Goal: Use online tool/utility: Utilize a website feature to perform a specific function

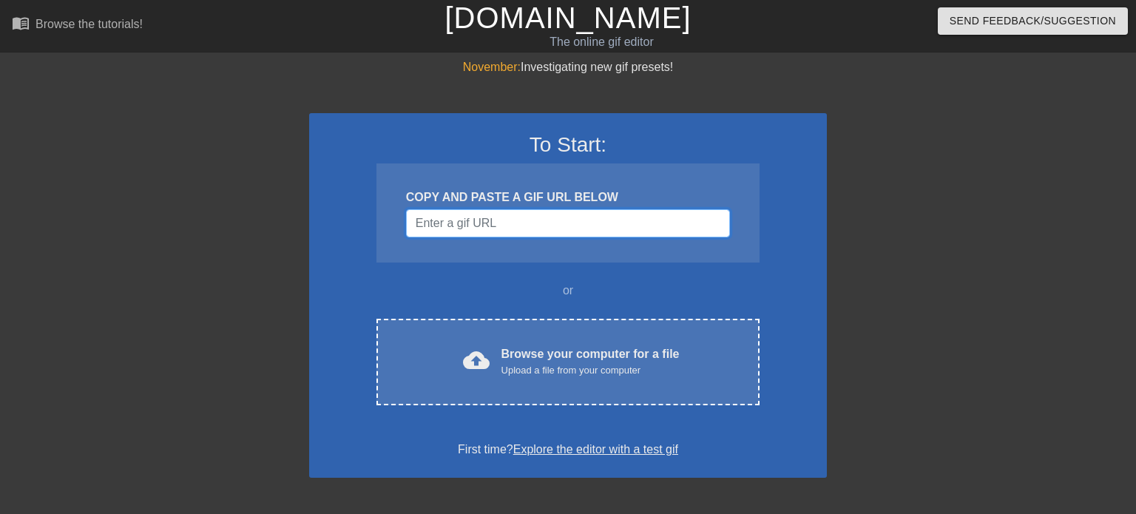
click at [432, 223] on input "Username" at bounding box center [568, 223] width 324 height 28
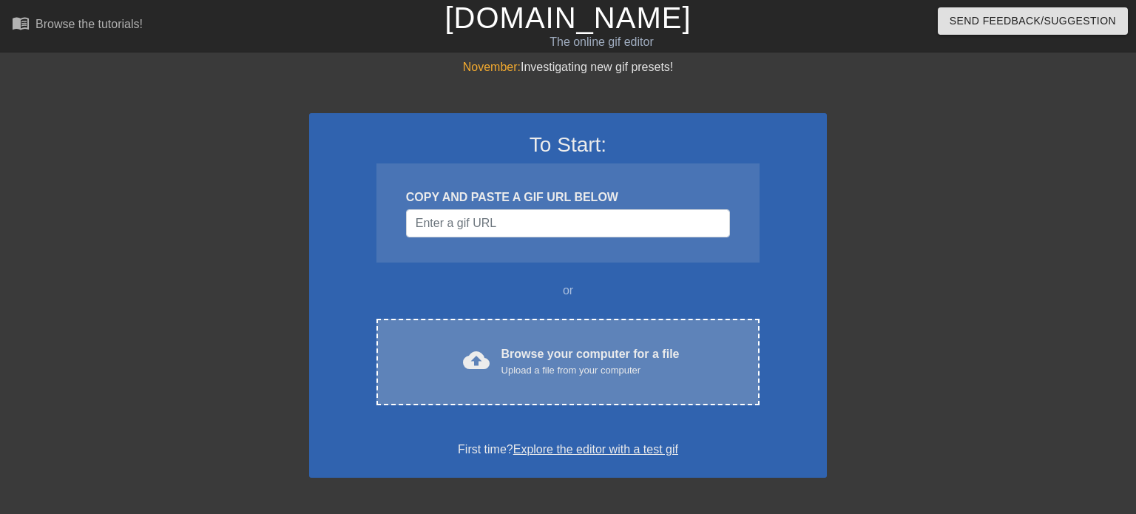
click at [504, 360] on div "cloud_upload Browse your computer for a file Upload a file from your computer" at bounding box center [567, 361] width 321 height 33
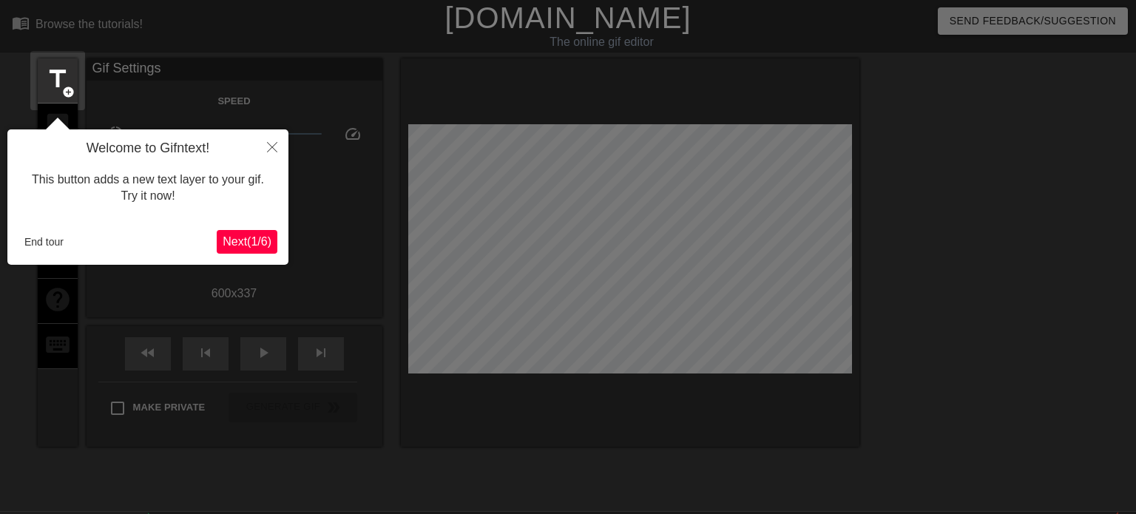
scroll to position [35, 0]
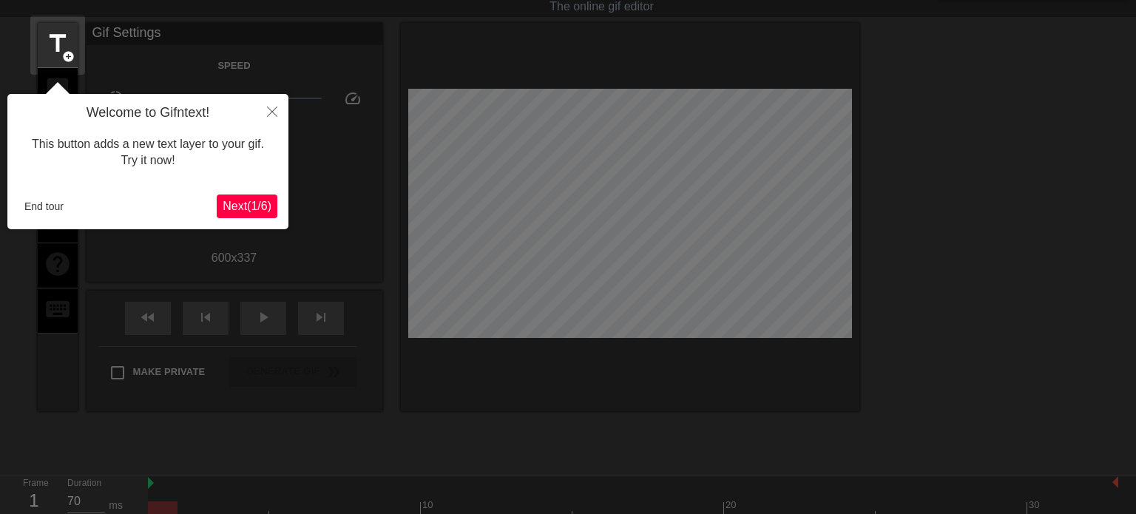
click at [237, 200] on span "Next ( 1 / 6 )" at bounding box center [247, 206] width 49 height 13
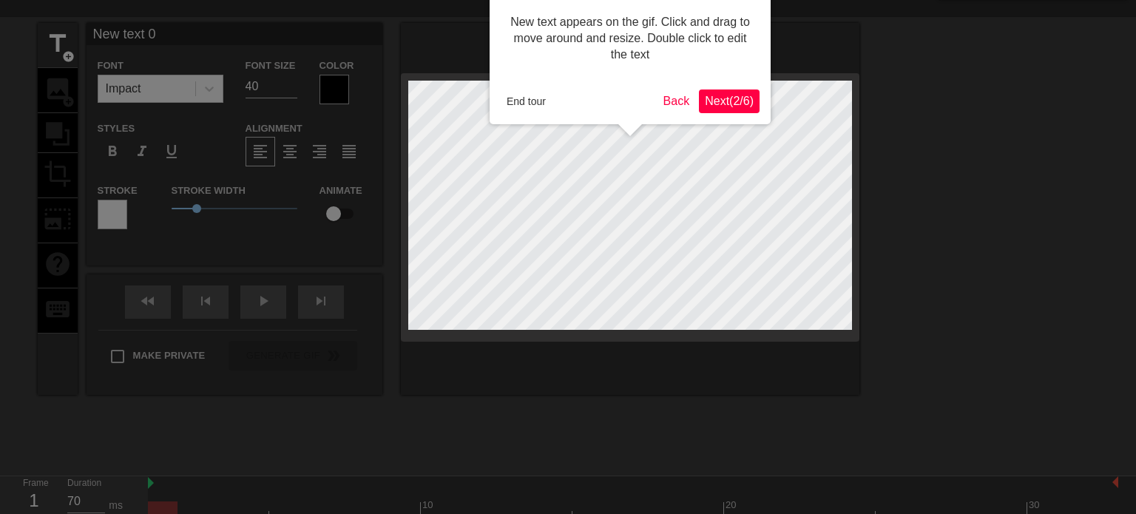
scroll to position [0, 0]
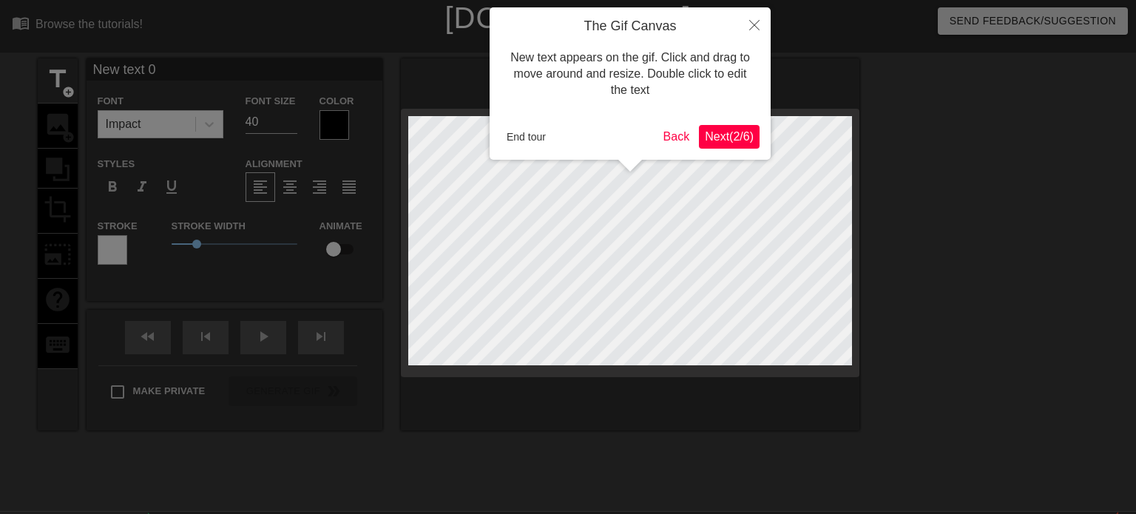
click at [725, 135] on span "Next ( 2 / 6 )" at bounding box center [729, 136] width 49 height 13
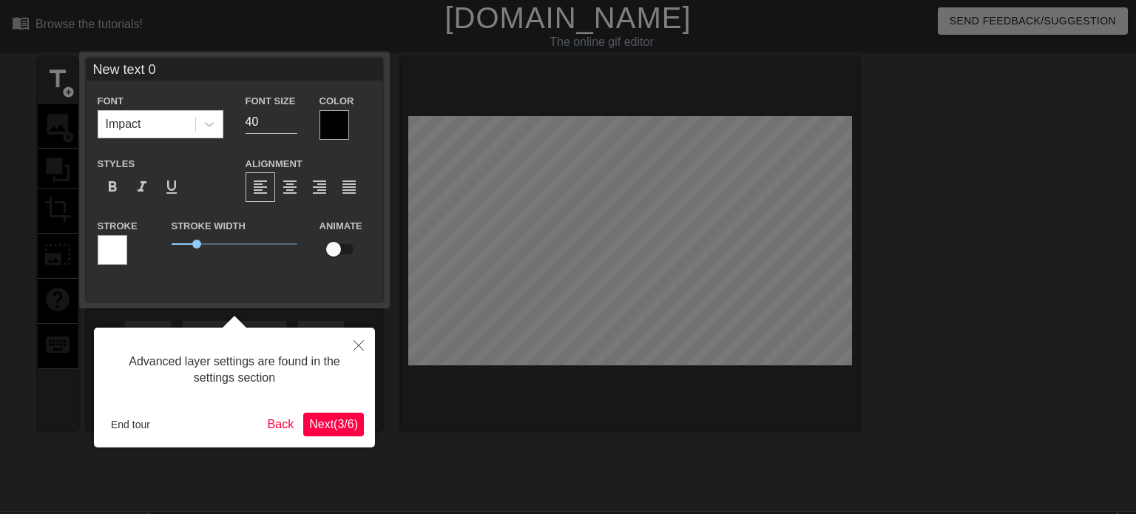
scroll to position [35, 0]
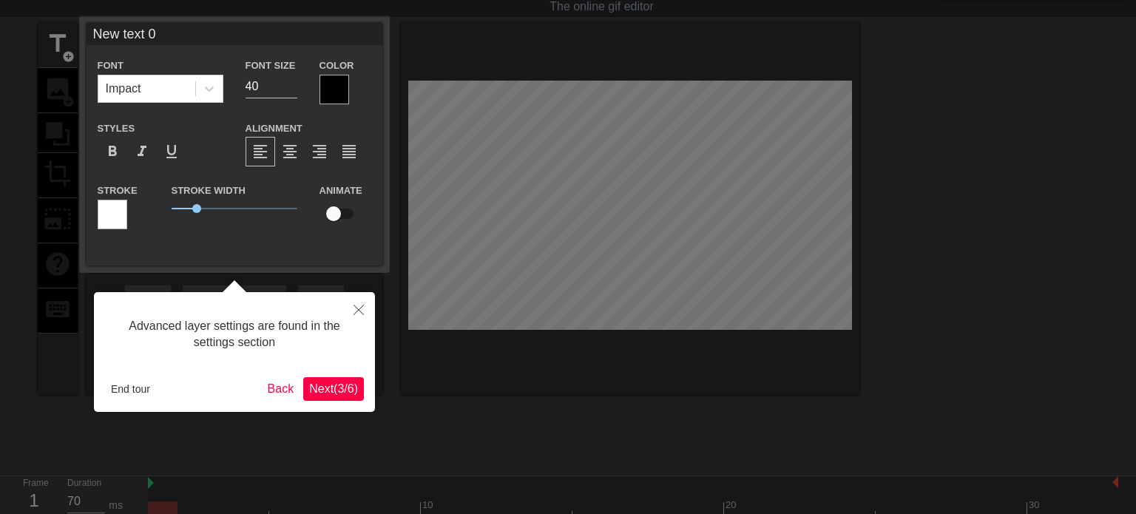
click at [323, 390] on span "Next ( 3 / 6 )" at bounding box center [333, 388] width 49 height 13
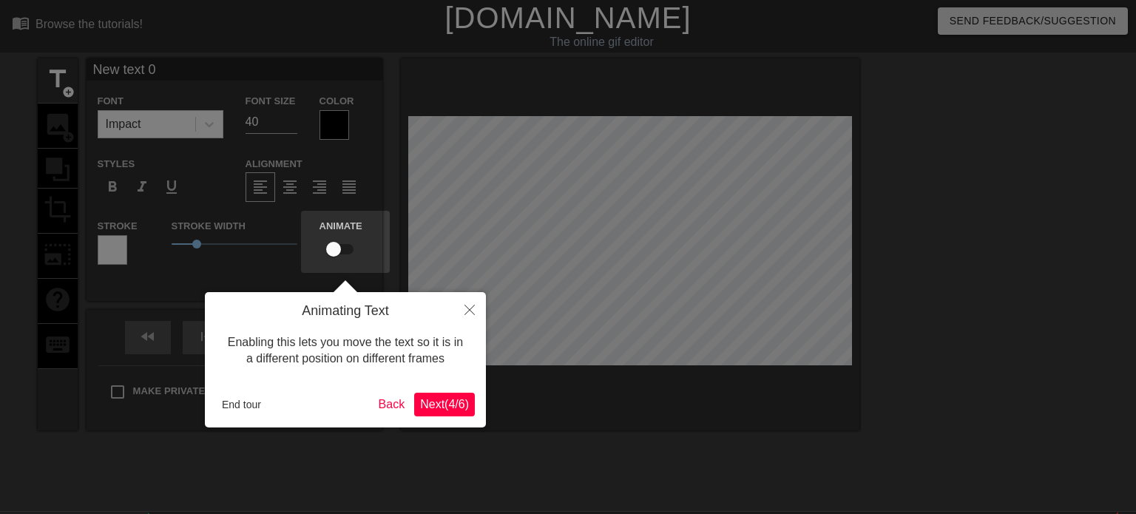
click at [458, 409] on span "Next ( 4 / 6 )" at bounding box center [444, 404] width 49 height 13
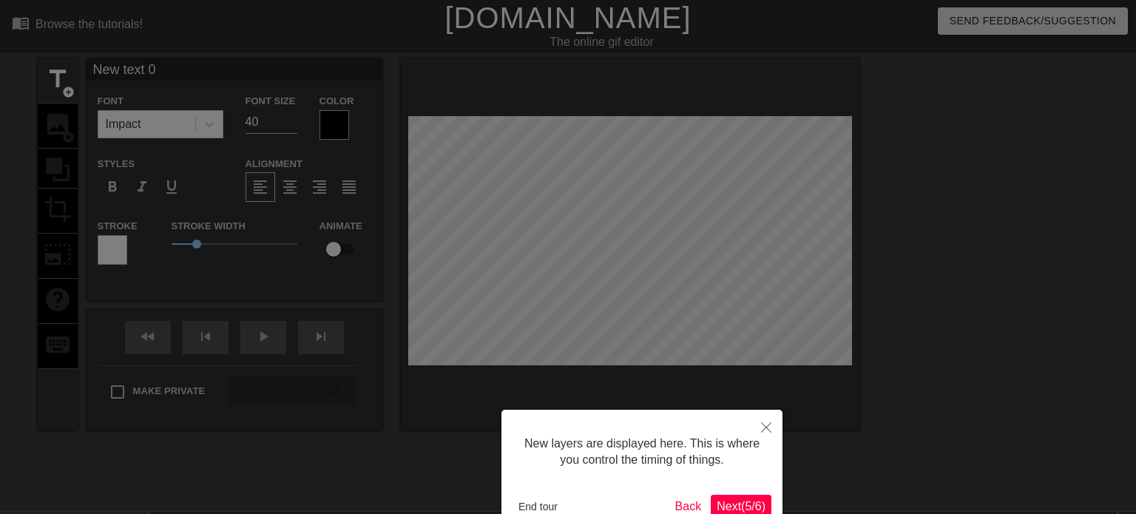
scroll to position [89, 0]
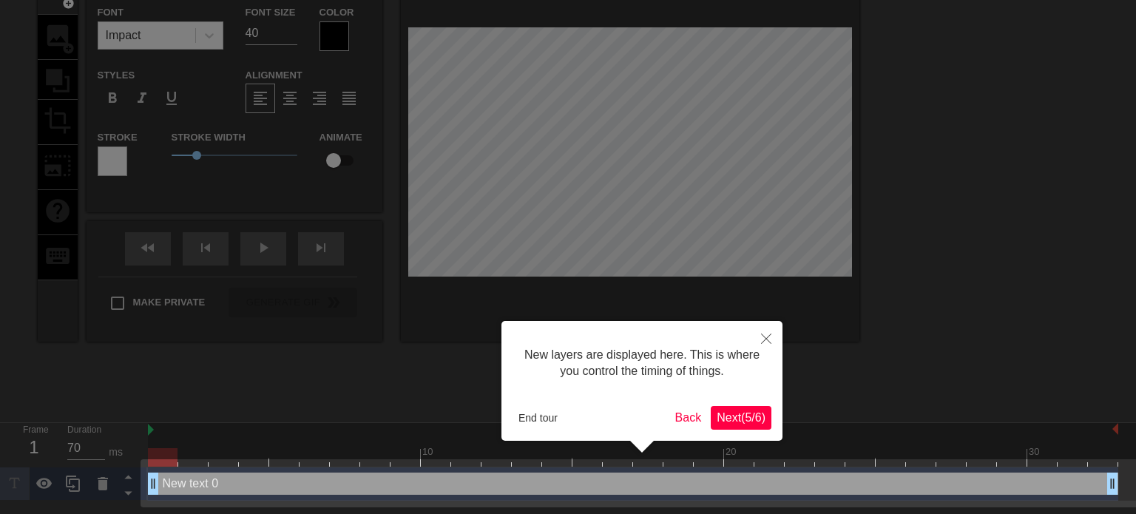
click at [739, 419] on span "Next ( 5 / 6 )" at bounding box center [741, 417] width 49 height 13
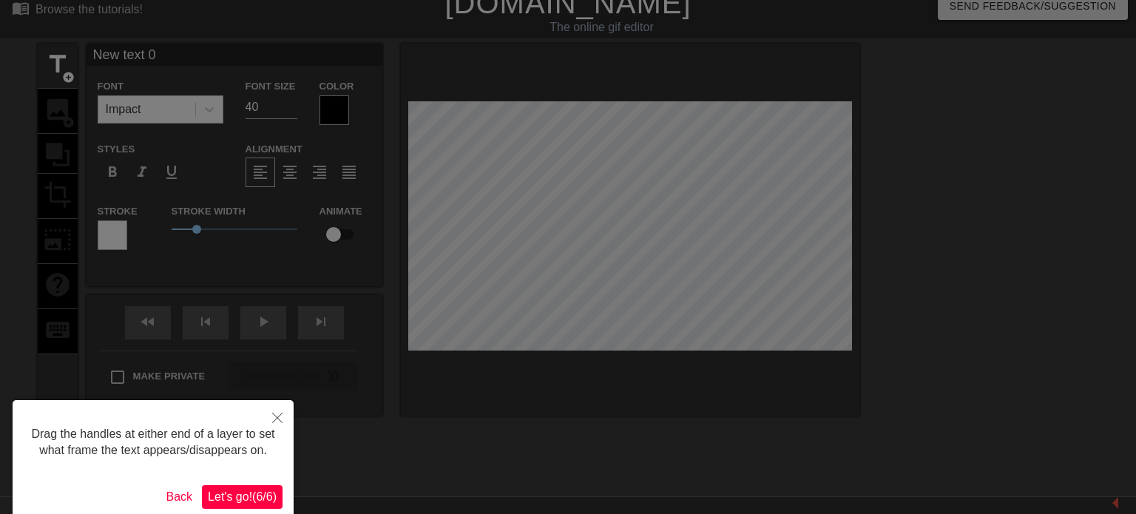
scroll to position [0, 0]
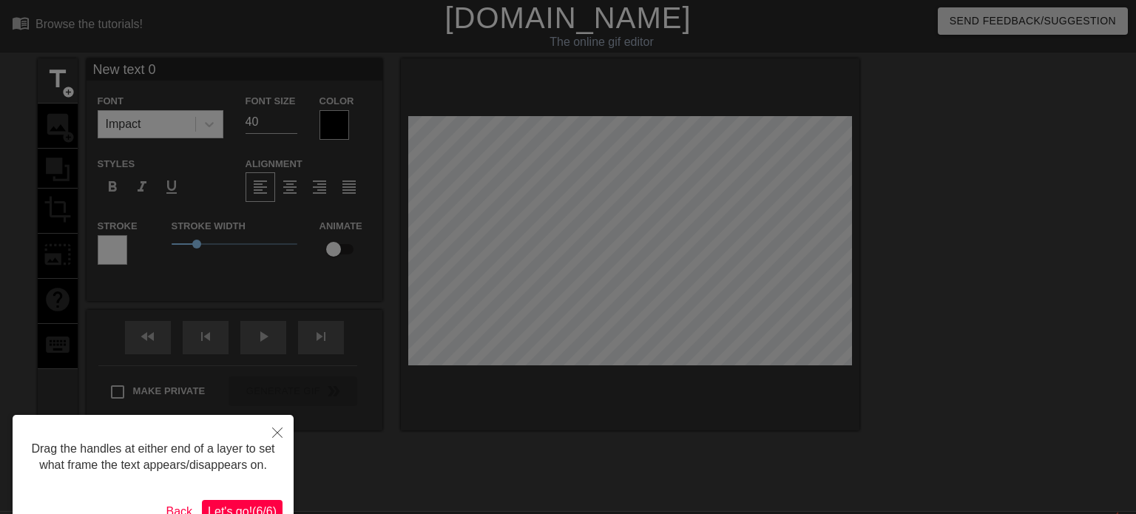
click at [238, 502] on button "Let's go! ( 6 / 6 )" at bounding box center [242, 512] width 81 height 24
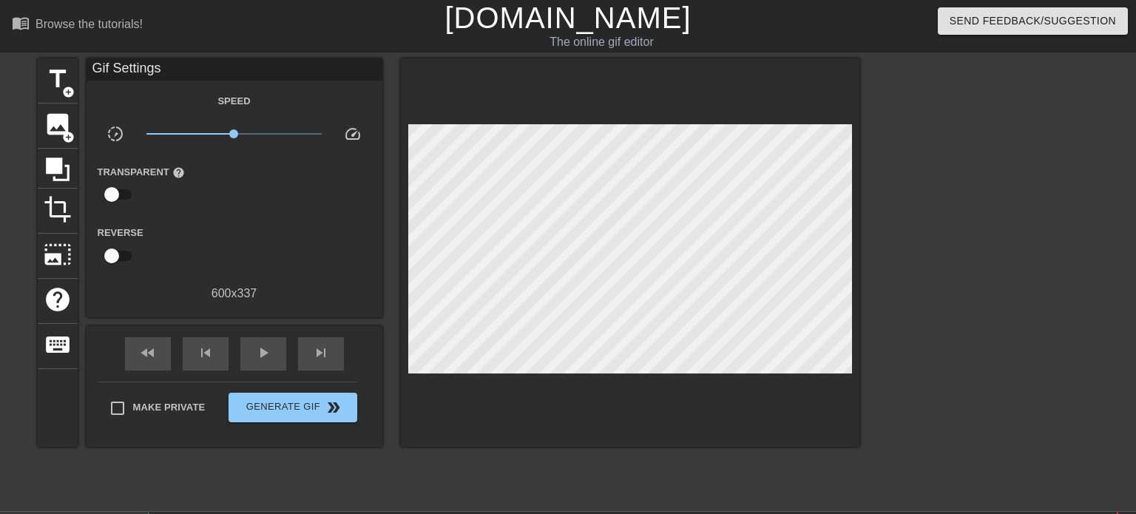
click at [346, 345] on div "fast_rewind skip_previous play_arrow skip_next" at bounding box center [234, 353] width 241 height 55
drag, startPoint x: 234, startPoint y: 136, endPoint x: 245, endPoint y: 134, distance: 12.0
click at [245, 134] on span "x1.43" at bounding box center [247, 133] width 9 height 9
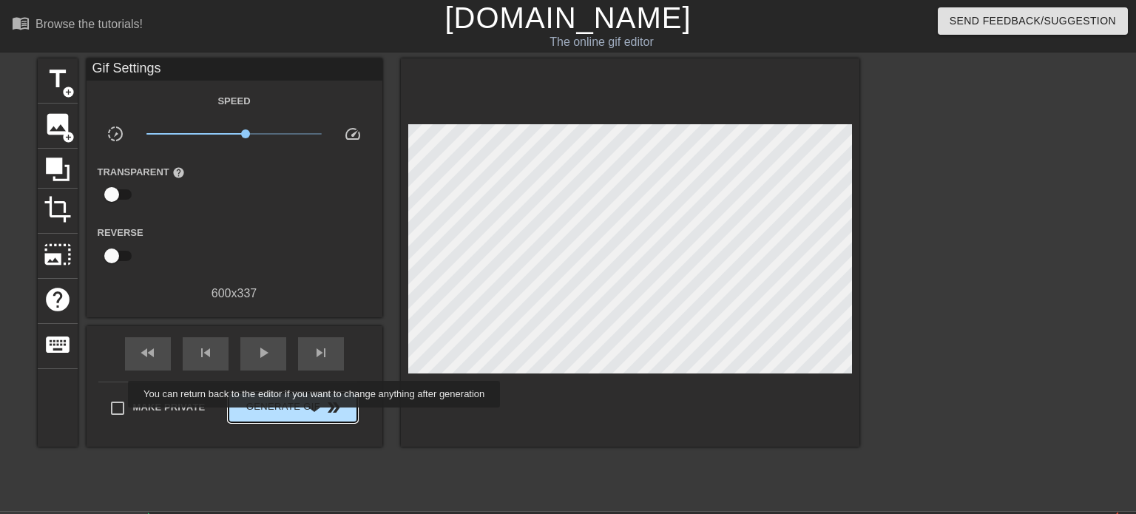
click at [314, 418] on button "Generate Gif double_arrow" at bounding box center [292, 408] width 128 height 30
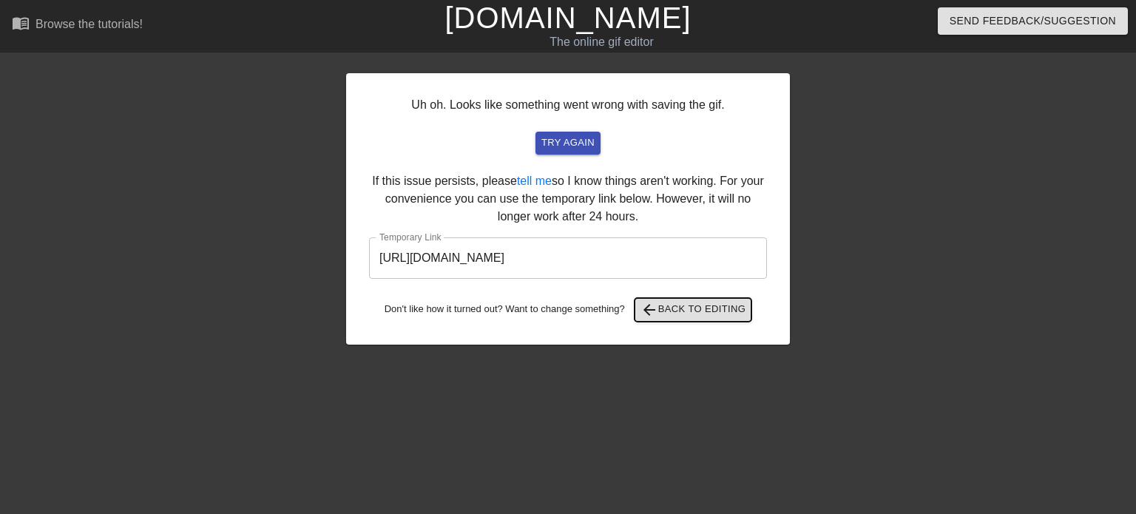
click at [667, 312] on span "arrow_back Back to Editing" at bounding box center [693, 310] width 106 height 18
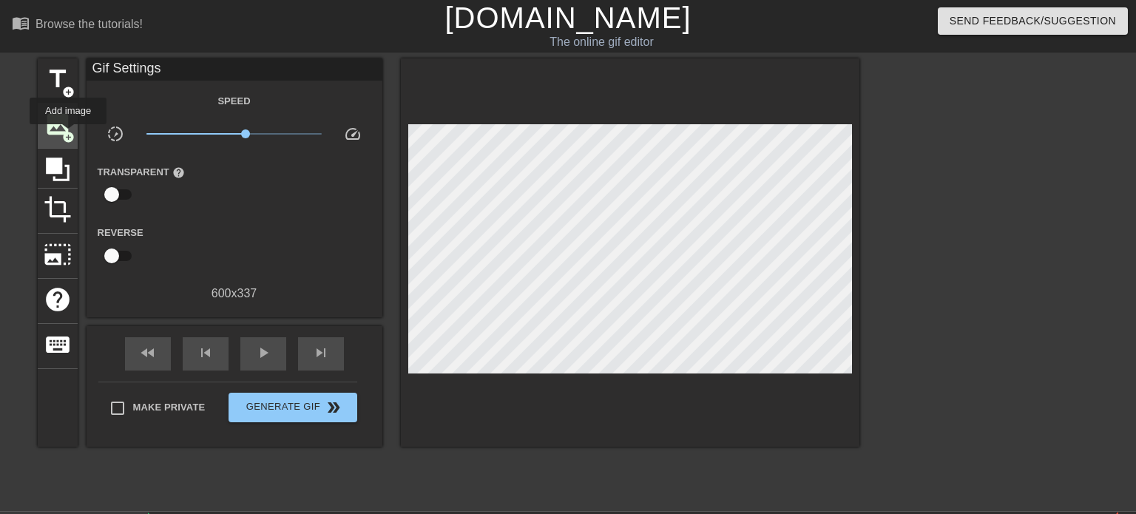
click at [68, 135] on span "add_circle" at bounding box center [68, 137] width 13 height 13
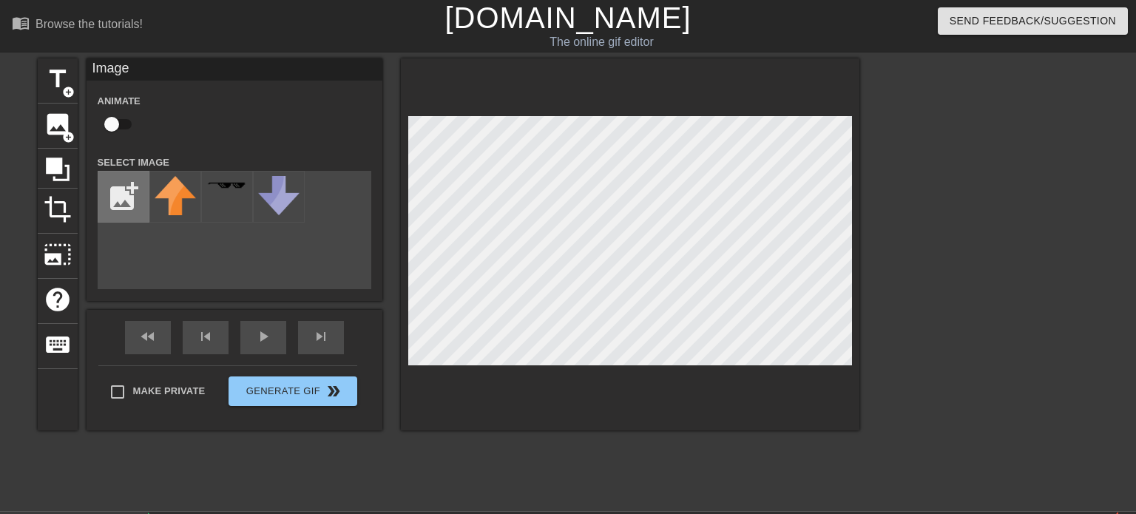
click at [125, 199] on input "file" at bounding box center [123, 197] width 50 height 50
type input "C:\fakepath\Screenshot [DATE] 12.19.24 PM.png"
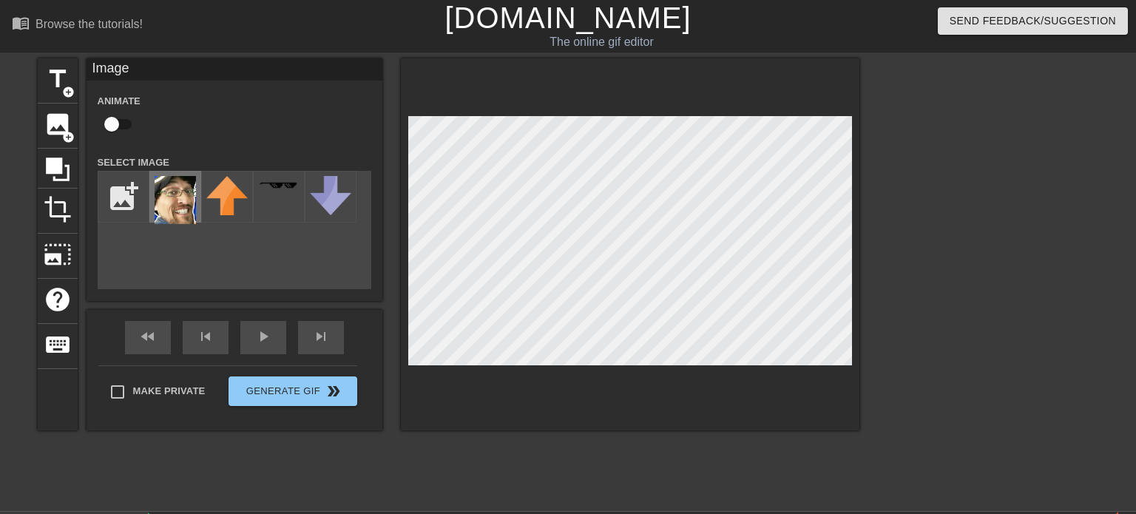
click at [170, 205] on img at bounding box center [175, 200] width 41 height 48
click at [923, 402] on div "title add_circle image add_circle crop photo_size_select_large help keyboard Im…" at bounding box center [568, 280] width 1136 height 444
click at [38, 205] on div "crop" at bounding box center [58, 211] width 40 height 45
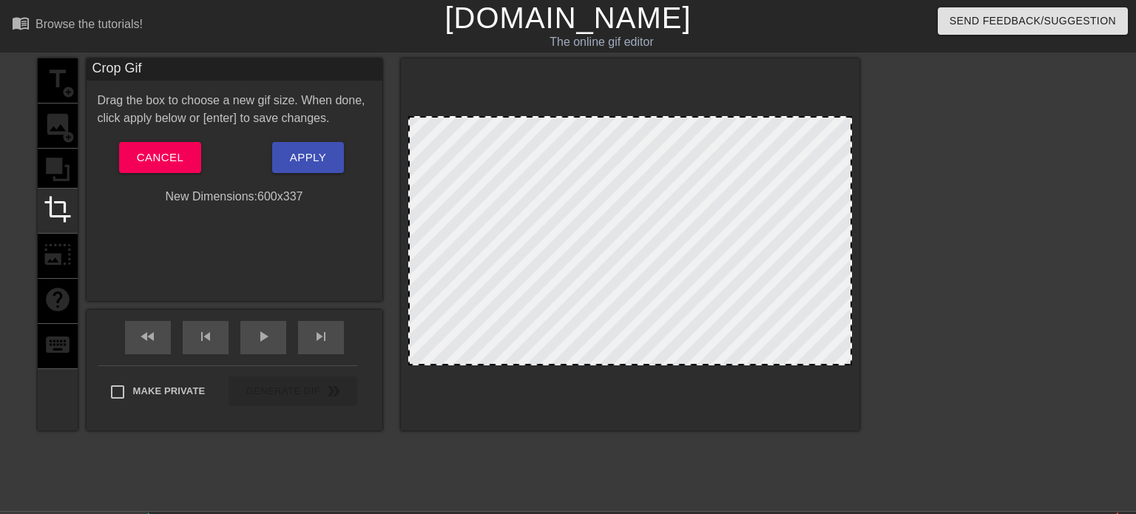
click at [67, 155] on div "title add_circle image add_circle crop photo_size_select_large help keyboard" at bounding box center [58, 244] width 40 height 372
click at [47, 160] on div "title add_circle image add_circle crop photo_size_select_large help keyboard" at bounding box center [58, 244] width 40 height 372
click at [430, 453] on div "title add_circle image add_circle crop photo_size_select_large help keyboard Cr…" at bounding box center [449, 280] width 822 height 444
click at [181, 171] on button "Cancel" at bounding box center [160, 157] width 82 height 31
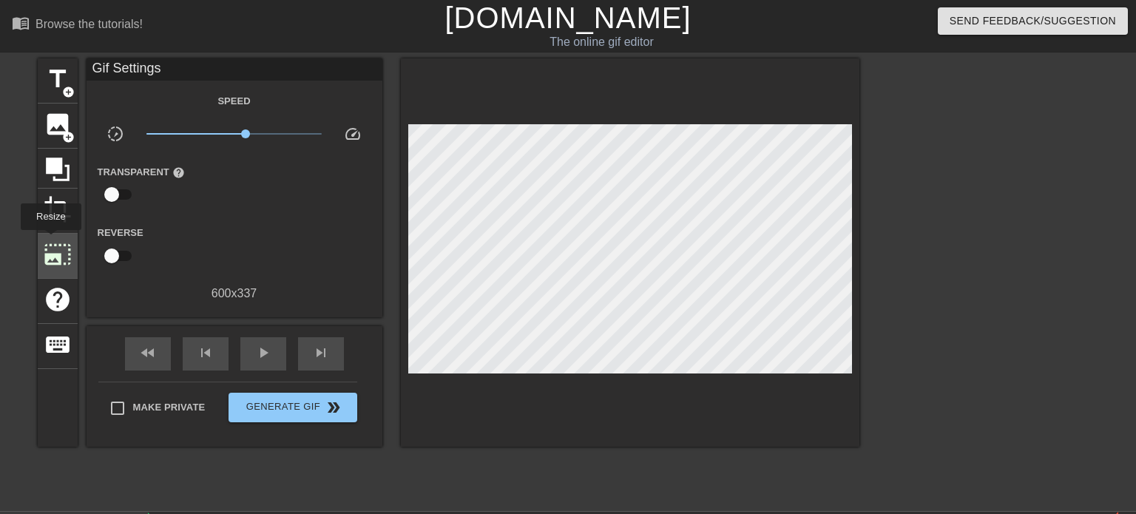
click at [52, 241] on span "photo_size_select_large" at bounding box center [58, 254] width 28 height 28
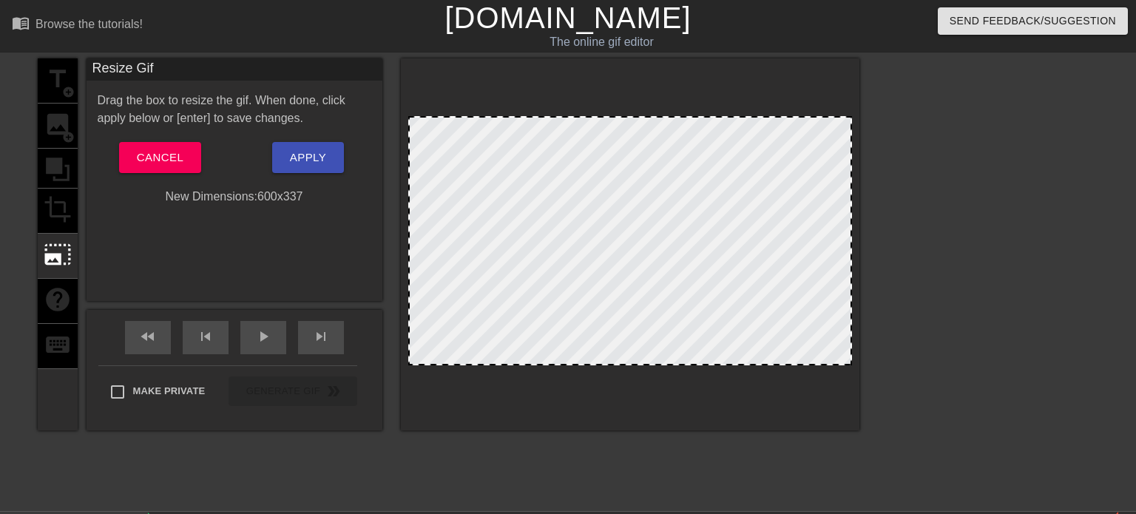
click at [78, 309] on div "title add_circle image add_circle crop photo_size_select_large help keyboard Re…" at bounding box center [449, 244] width 822 height 372
click at [171, 163] on span "Cancel" at bounding box center [160, 157] width 47 height 19
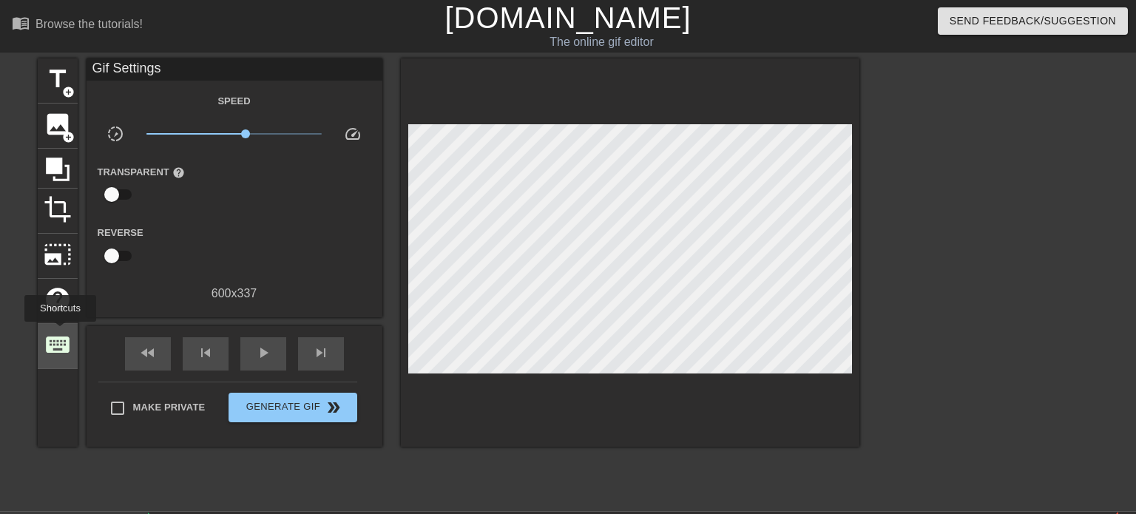
click at [61, 332] on span "keyboard" at bounding box center [58, 345] width 28 height 28
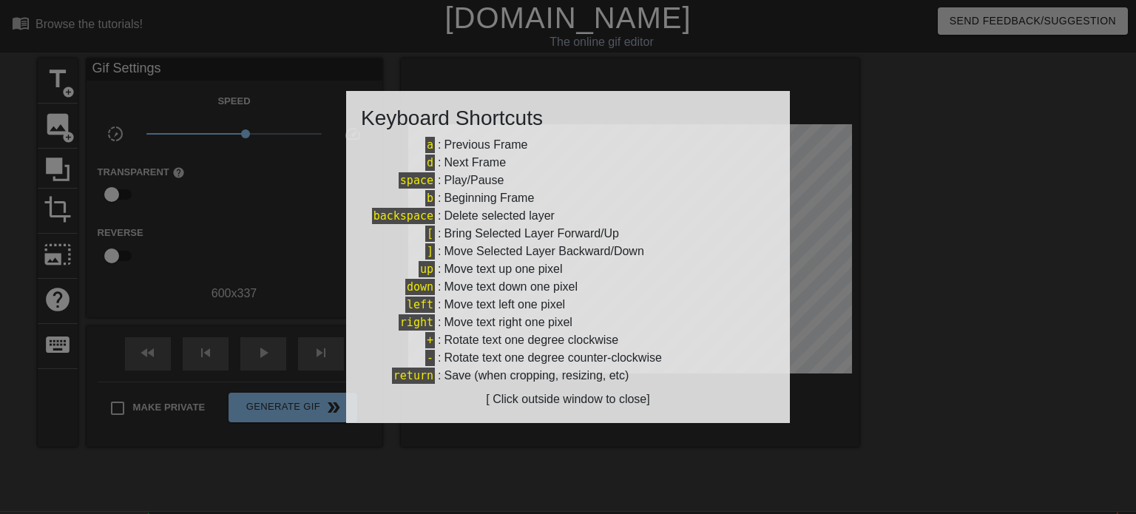
click at [444, 356] on div "Rotate text one degree counter-clockwise" at bounding box center [552, 358] width 217 height 18
click at [501, 444] on div at bounding box center [568, 257] width 1136 height 514
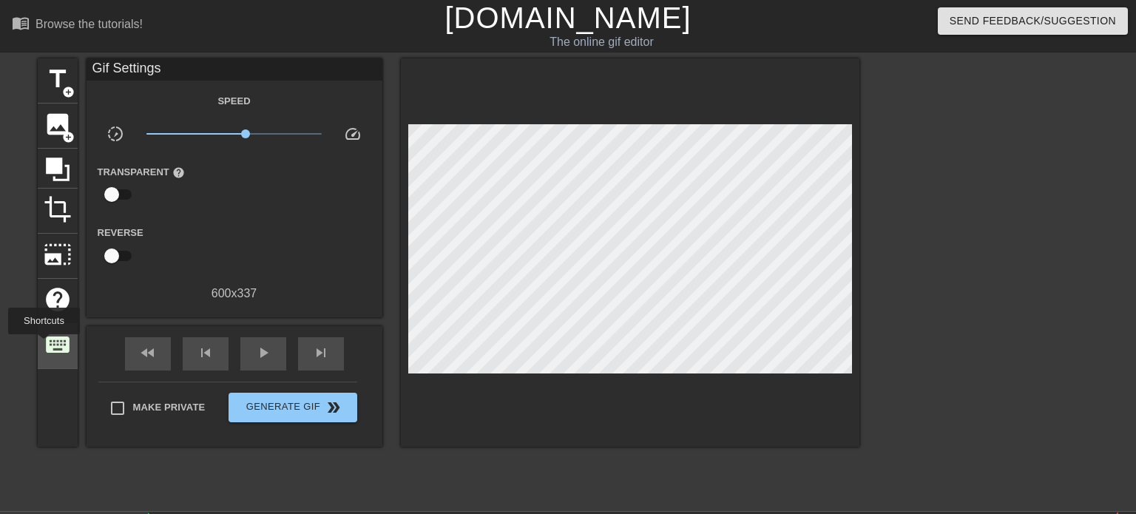
click at [44, 345] on span "keyboard" at bounding box center [58, 345] width 28 height 28
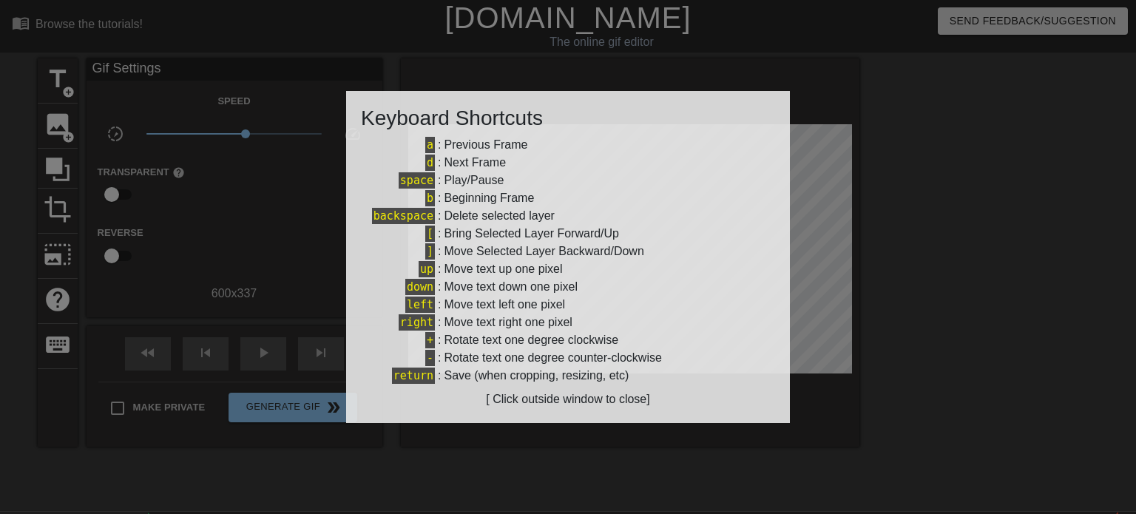
click at [56, 343] on div at bounding box center [568, 257] width 1136 height 514
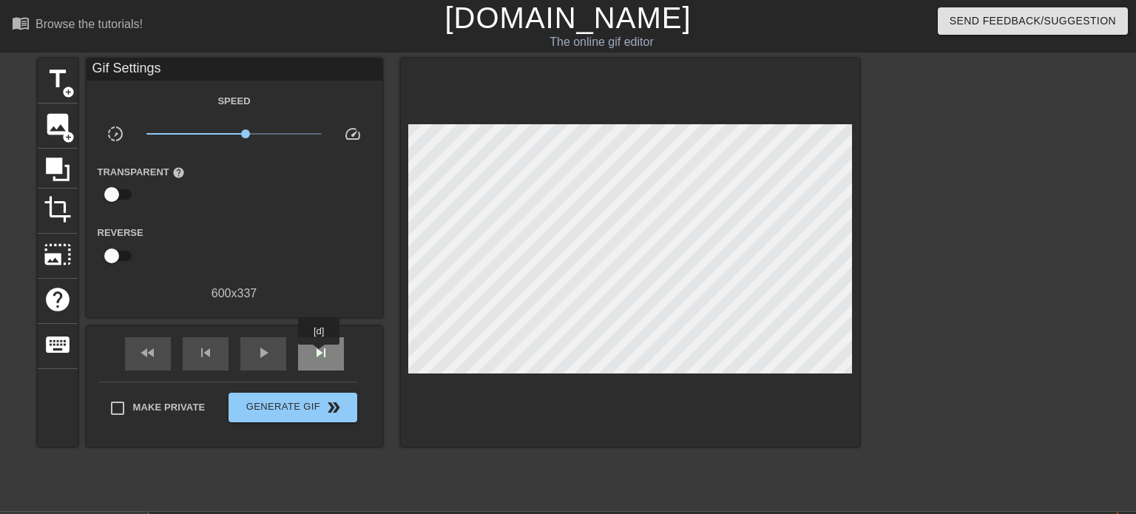
click at [319, 355] on span "skip_next" at bounding box center [321, 353] width 18 height 18
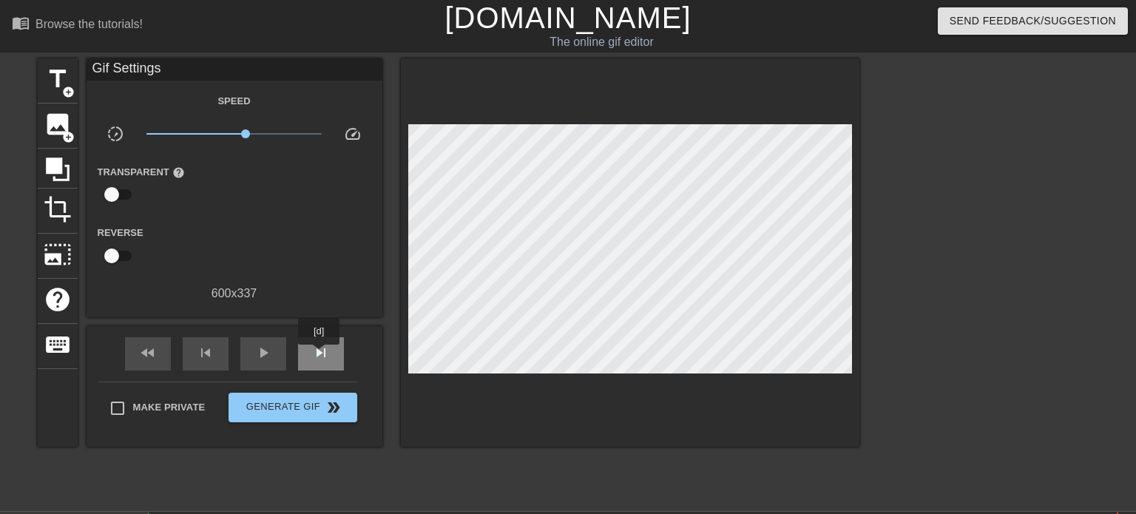
click at [319, 355] on span "skip_next" at bounding box center [321, 353] width 18 height 18
click at [275, 360] on div "play_arrow" at bounding box center [263, 353] width 46 height 33
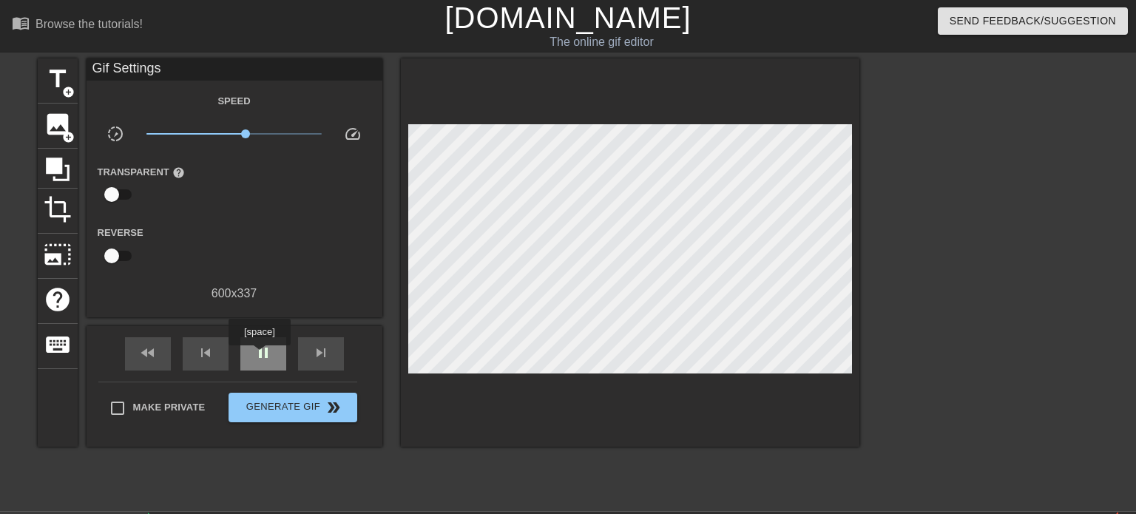
click at [260, 356] on span "pause" at bounding box center [263, 353] width 18 height 18
click at [260, 356] on span "play_arrow" at bounding box center [263, 353] width 18 height 18
click at [260, 356] on span "pause" at bounding box center [263, 353] width 18 height 18
click at [260, 356] on span "play_arrow" at bounding box center [263, 353] width 18 height 18
click at [260, 356] on span "pause" at bounding box center [263, 353] width 18 height 18
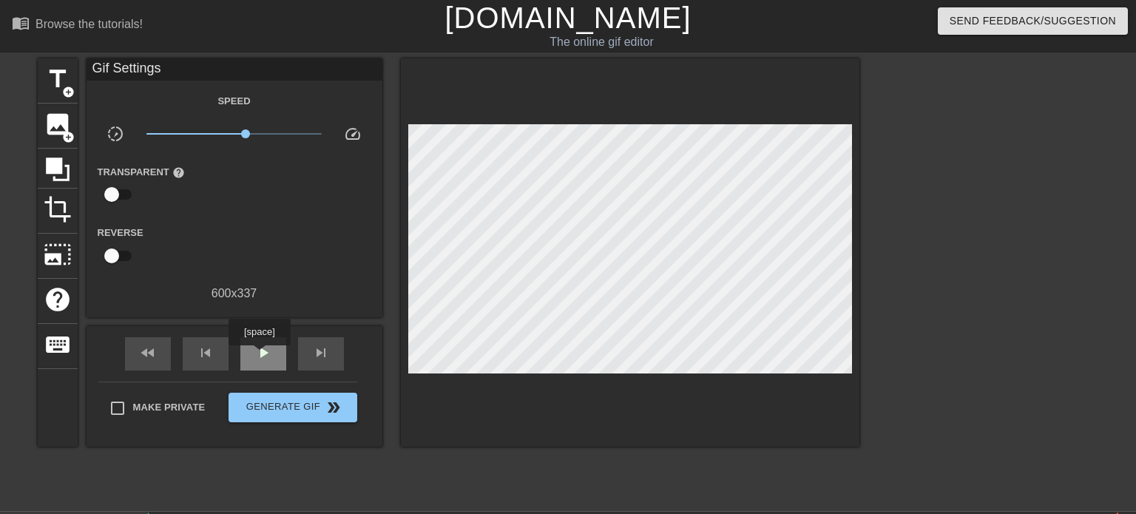
click at [260, 356] on span "play_arrow" at bounding box center [263, 353] width 18 height 18
click at [260, 356] on span "pause" at bounding box center [263, 353] width 18 height 18
click at [260, 356] on span "play_arrow" at bounding box center [263, 353] width 18 height 18
click at [260, 356] on span "pause" at bounding box center [263, 353] width 18 height 18
type input "60"
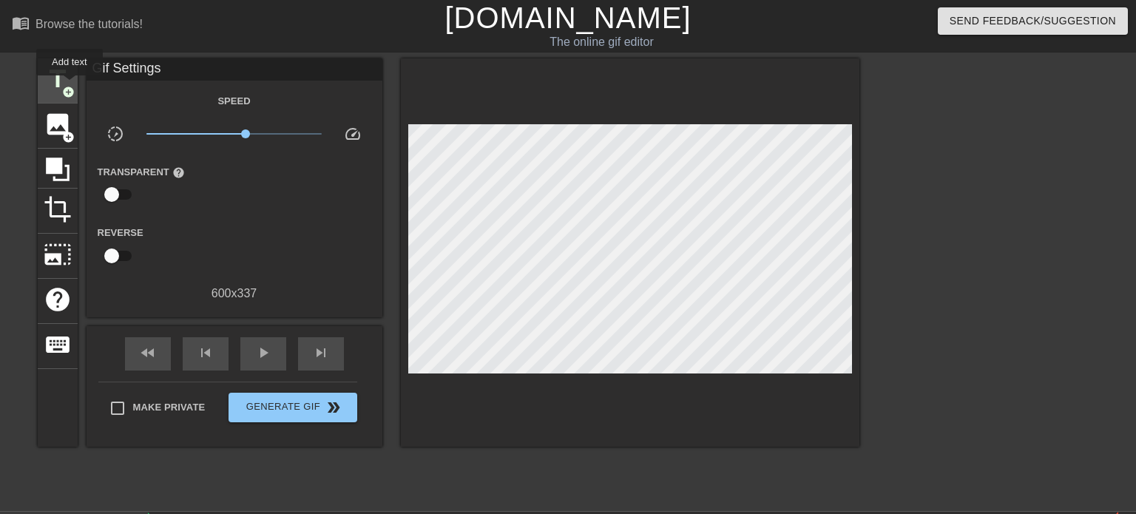
click at [70, 89] on span "add_circle" at bounding box center [68, 92] width 13 height 13
click at [47, 88] on span "title" at bounding box center [58, 79] width 28 height 28
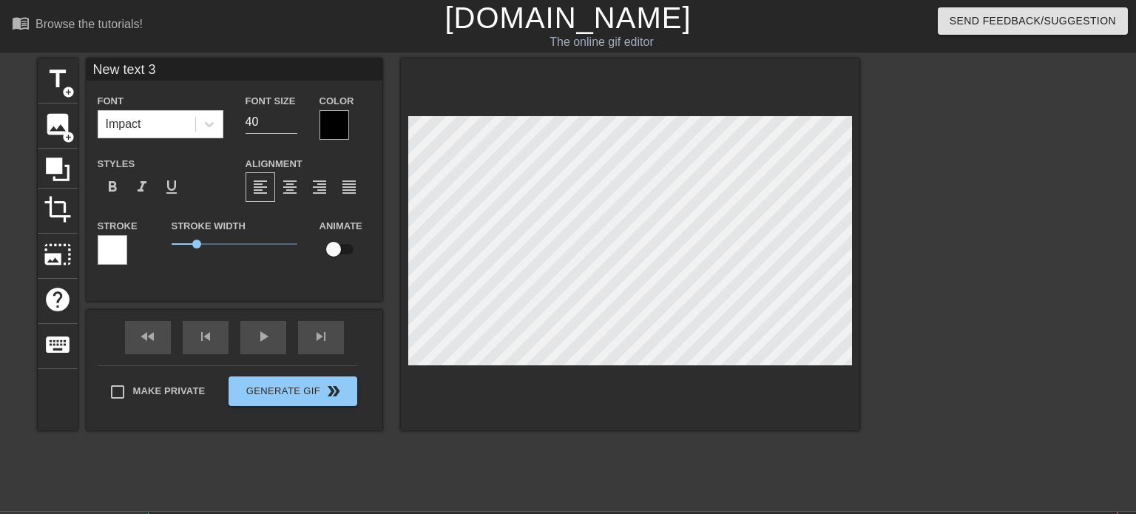
scroll to position [0, 1]
type input "New 3"
type textarea "New 3"
type input "New 3"
type textarea "New 3"
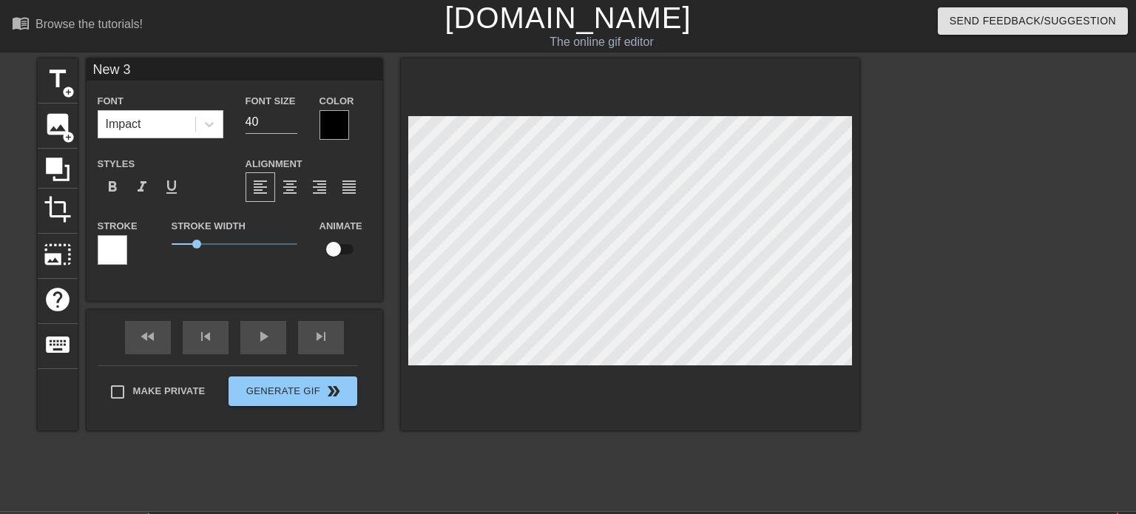
type input "Ne 3"
type textarea "Ne 3"
type input "N 3"
type textarea "N 3"
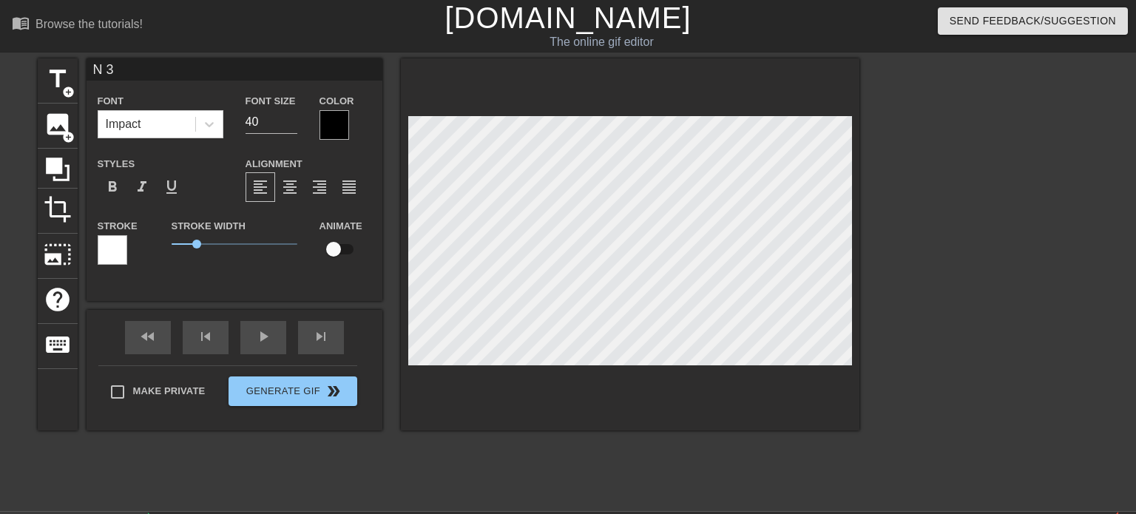
type input "3"
type textarea "3"
click at [320, 348] on div "skip_next" at bounding box center [321, 337] width 46 height 33
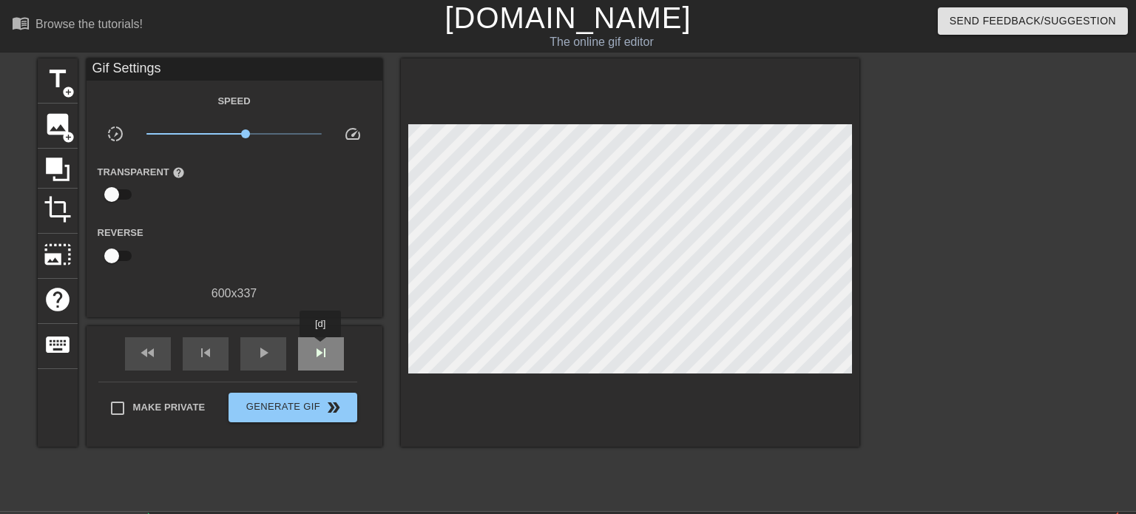
click at [320, 348] on span "skip_next" at bounding box center [321, 353] width 18 height 18
type input "70"
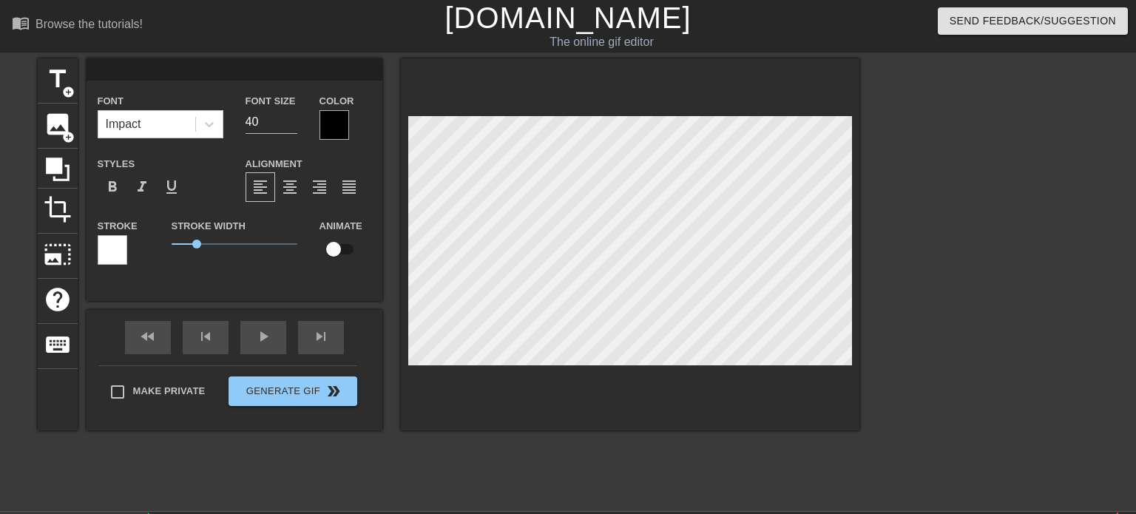
type input "2"
type textarea "2"
click at [319, 335] on div "fast_rewind skip_previous play_arrow skip_next" at bounding box center [234, 337] width 241 height 55
type input "1"
type textarea "1"
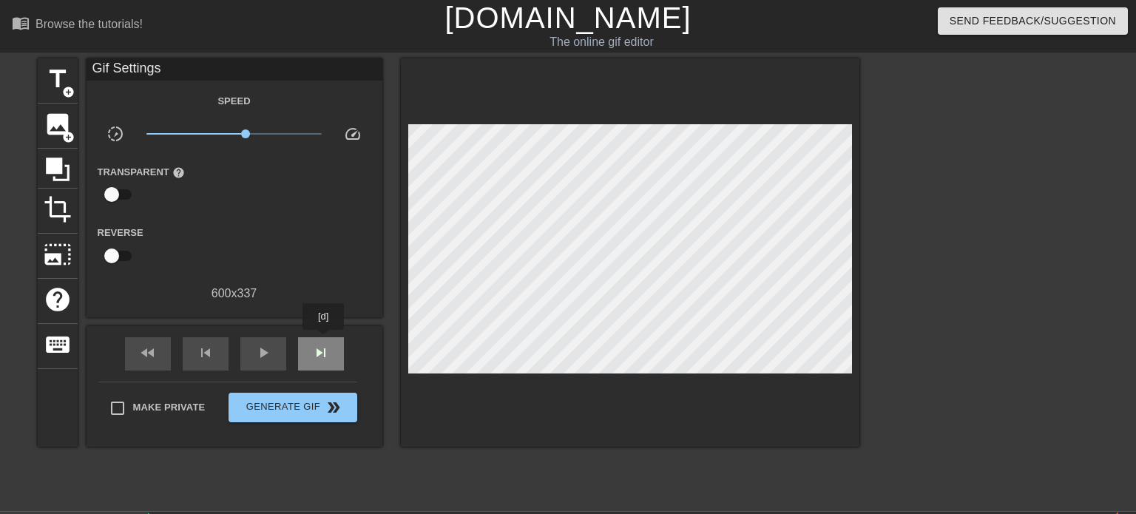
click at [323, 340] on div "skip_next" at bounding box center [321, 353] width 46 height 33
click at [335, 355] on div "skip_next" at bounding box center [321, 353] width 46 height 33
click at [255, 356] on span "play_arrow" at bounding box center [263, 353] width 18 height 18
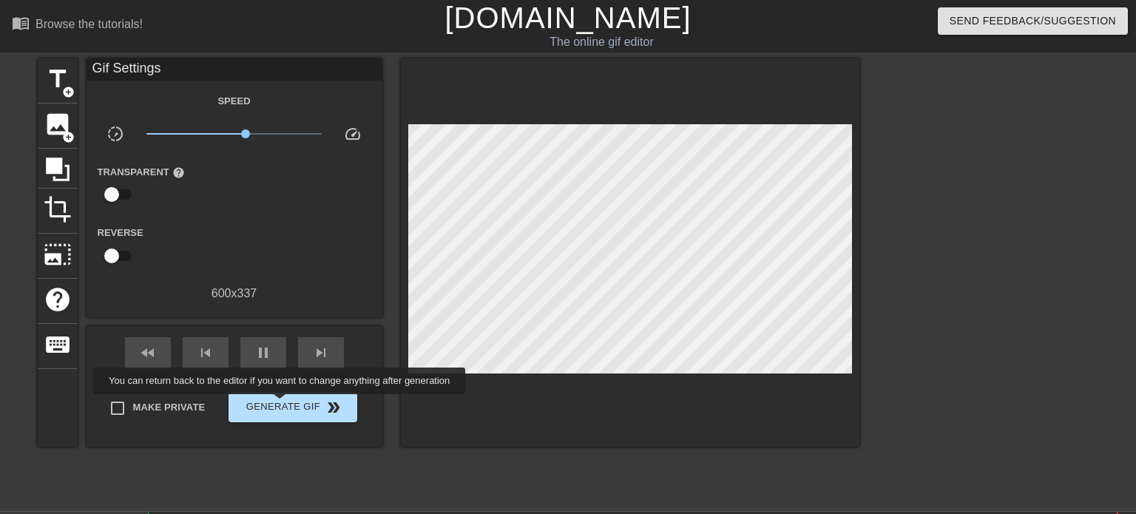
type input "70"
click at [281, 406] on span "Generate Gif double_arrow" at bounding box center [292, 408] width 116 height 18
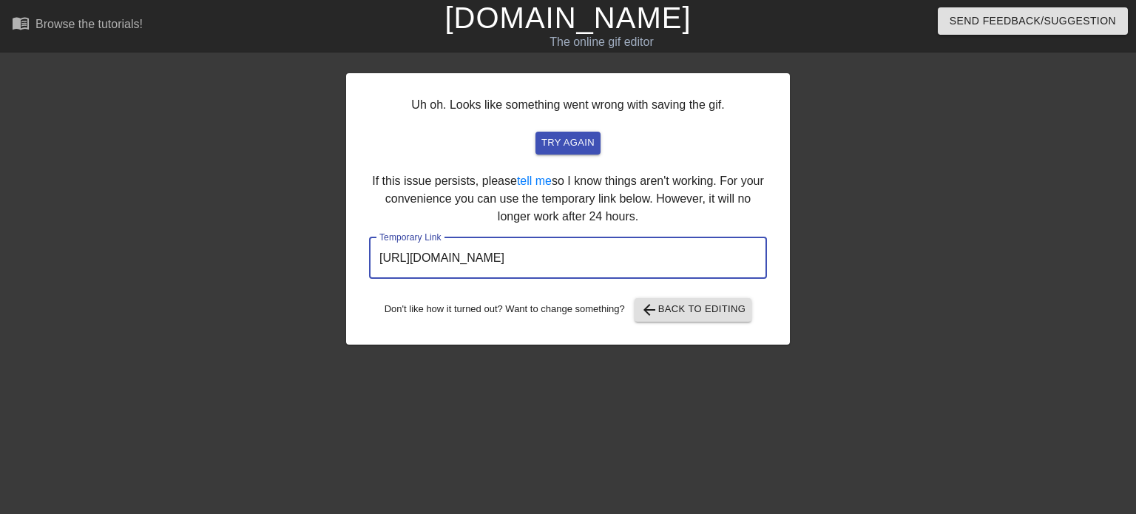
drag, startPoint x: 734, startPoint y: 258, endPoint x: 400, endPoint y: 161, distance: 348.0
click at [400, 161] on div "Uh oh. Looks like something went wrong with saving the gif. try again If this i…" at bounding box center [568, 208] width 444 height 271
click at [240, 256] on div at bounding box center [217, 280] width 222 height 444
